Goal: Complete application form

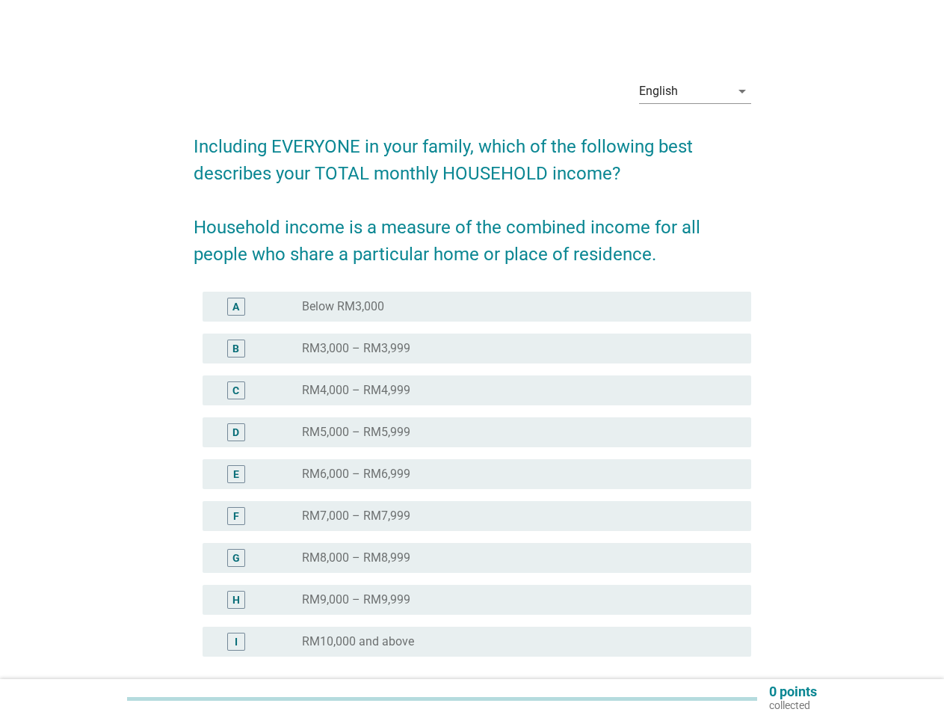
click at [473, 387] on div "radio_button_unchecked RM4,000 – RM4,999" at bounding box center [514, 390] width 425 height 15
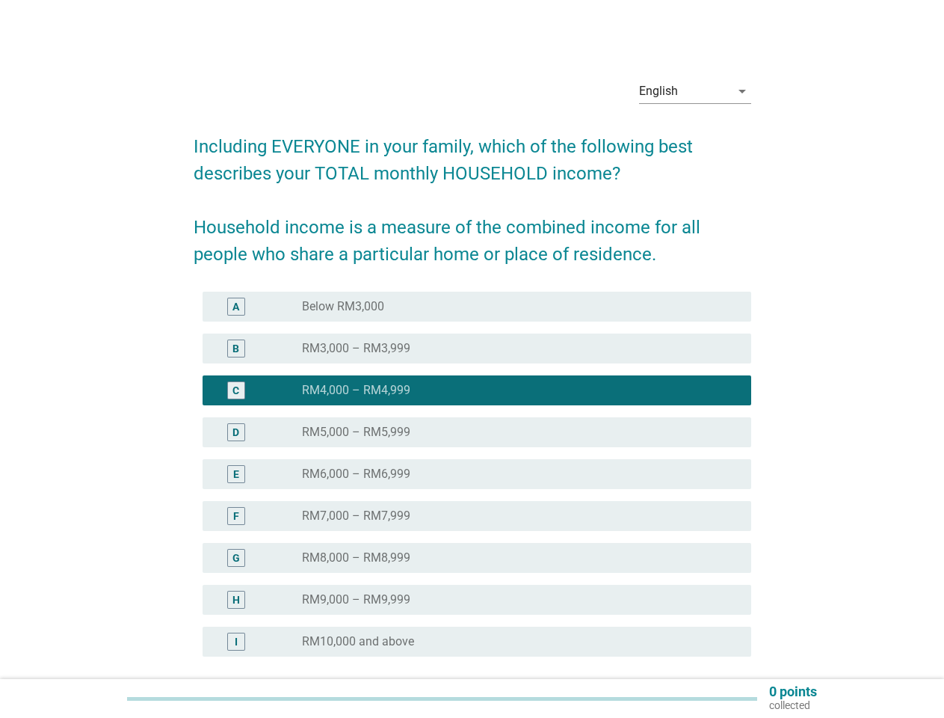
click at [695, 91] on div "English" at bounding box center [684, 91] width 91 height 24
click at [473, 483] on div "E radio_button_unchecked RM6,000 – RM6,999" at bounding box center [477, 474] width 549 height 30
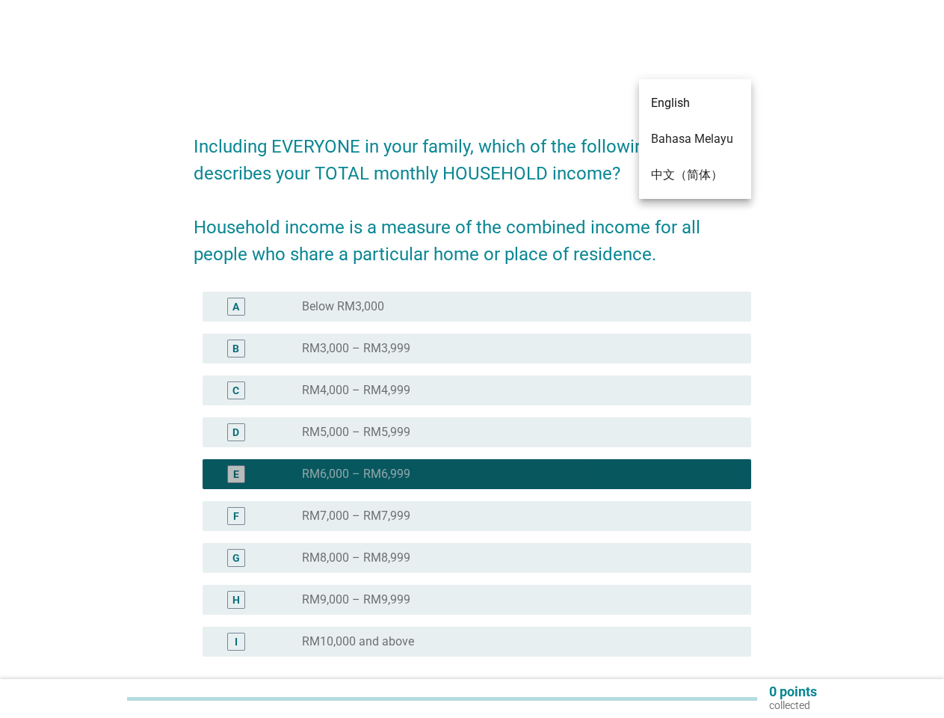
click at [473, 474] on div "radio_button_checked RM6,000 – RM6,999" at bounding box center [514, 474] width 425 height 15
click at [477, 307] on div "radio_button_unchecked Below RM3,000" at bounding box center [514, 306] width 425 height 15
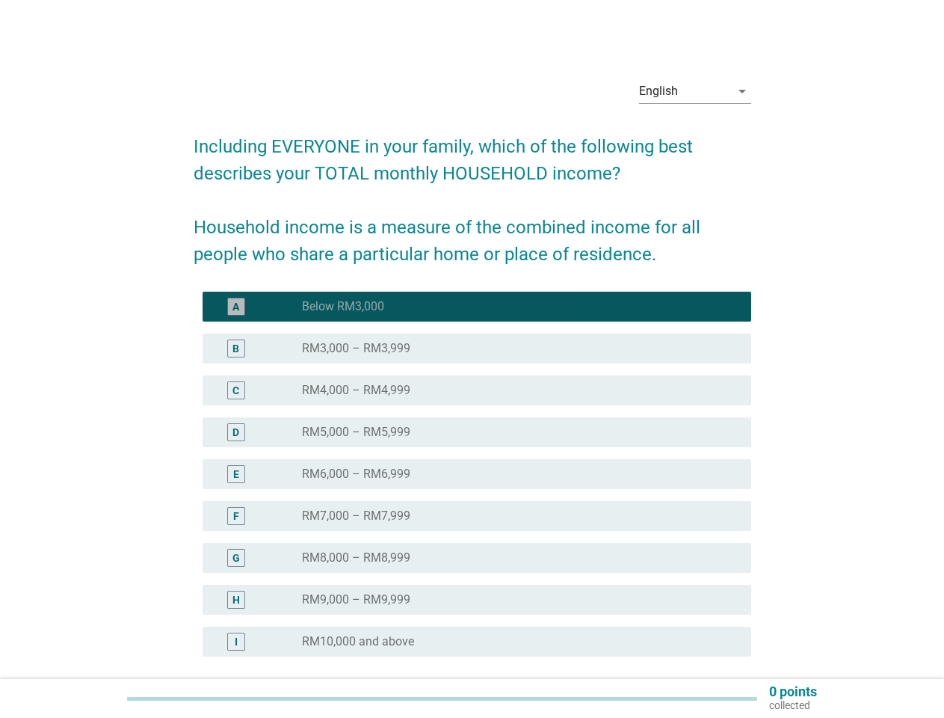
click at [343, 307] on label "Below RM3,000" at bounding box center [343, 306] width 82 height 15
click at [477, 348] on div "radio_button_unchecked RM3,000 – RM3,999" at bounding box center [514, 348] width 425 height 15
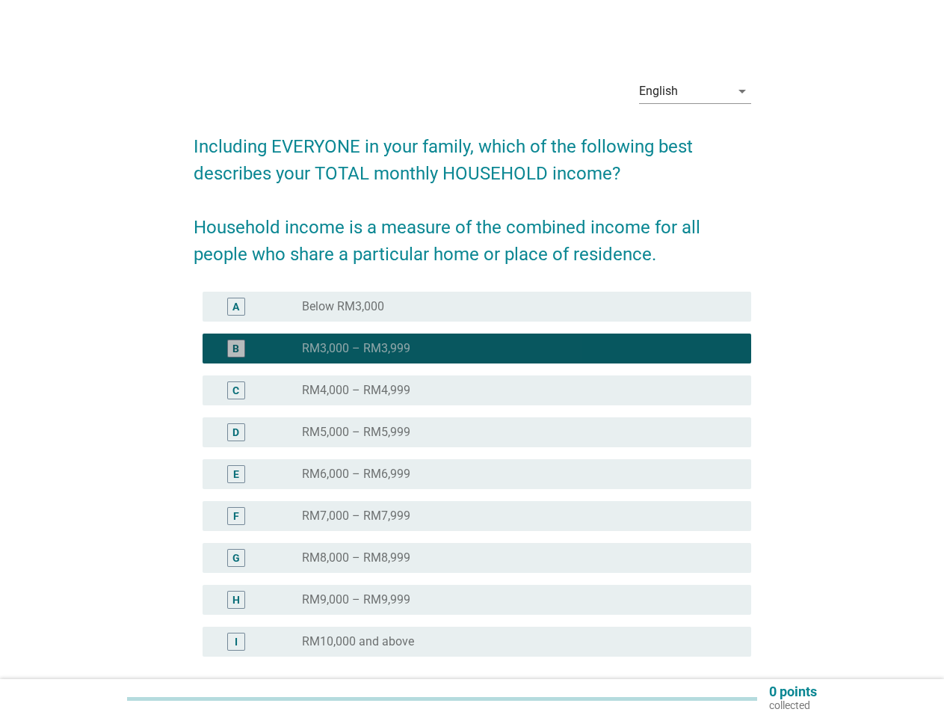
click at [356, 348] on label "RM3,000 – RM3,999" at bounding box center [356, 348] width 108 height 15
click at [477, 390] on div "radio_button_unchecked RM4,000 – RM4,999" at bounding box center [514, 390] width 425 height 15
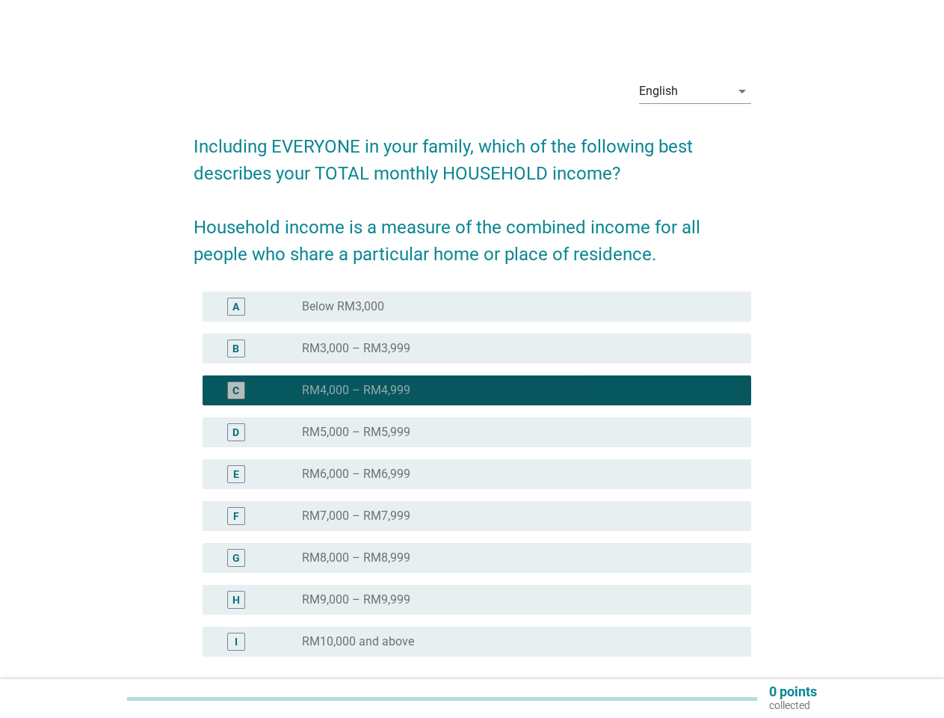
click at [356, 390] on label "RM4,000 – RM4,999" at bounding box center [356, 390] width 108 height 15
